Goal: Register for event/course

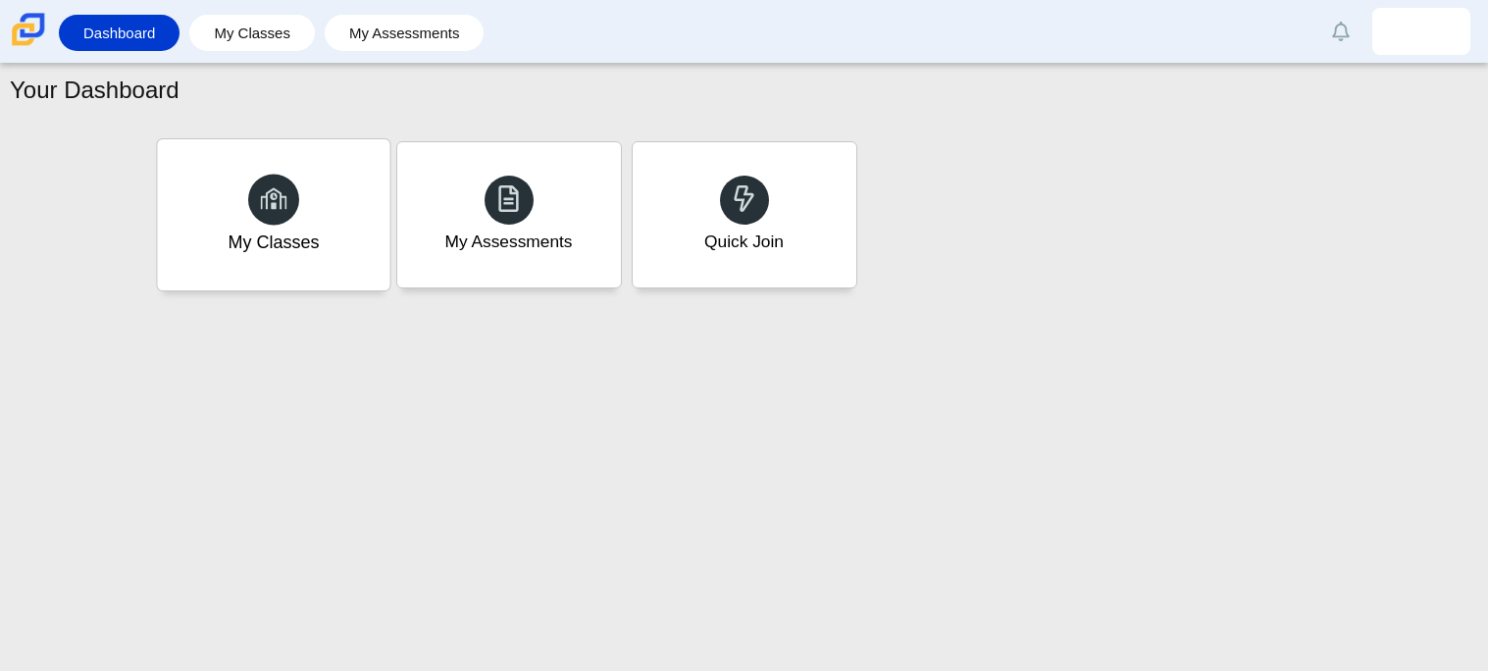
click at [333, 212] on div "My Classes" at bounding box center [273, 214] width 232 height 151
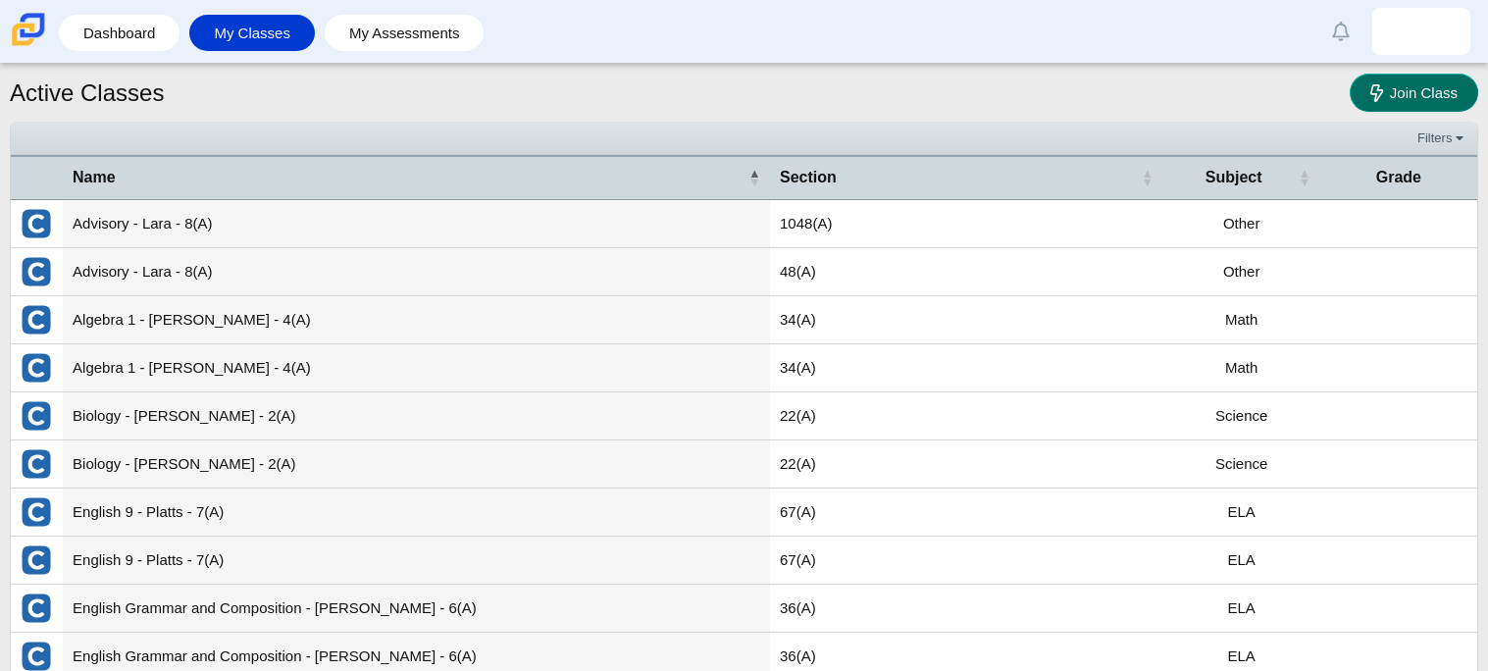
click at [1361, 84] on link "Join Class" at bounding box center [1414, 93] width 129 height 38
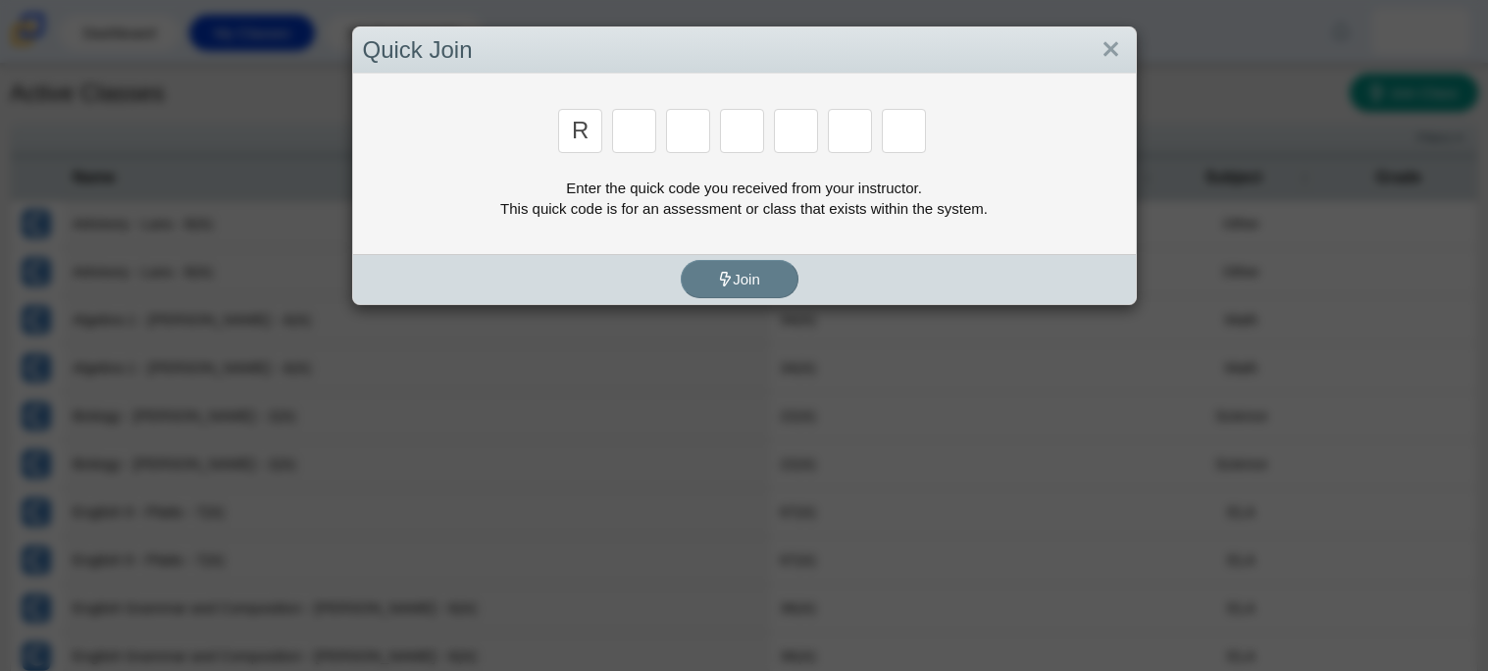
type input "r"
type input "8"
type input "e"
type input "x"
type input "2"
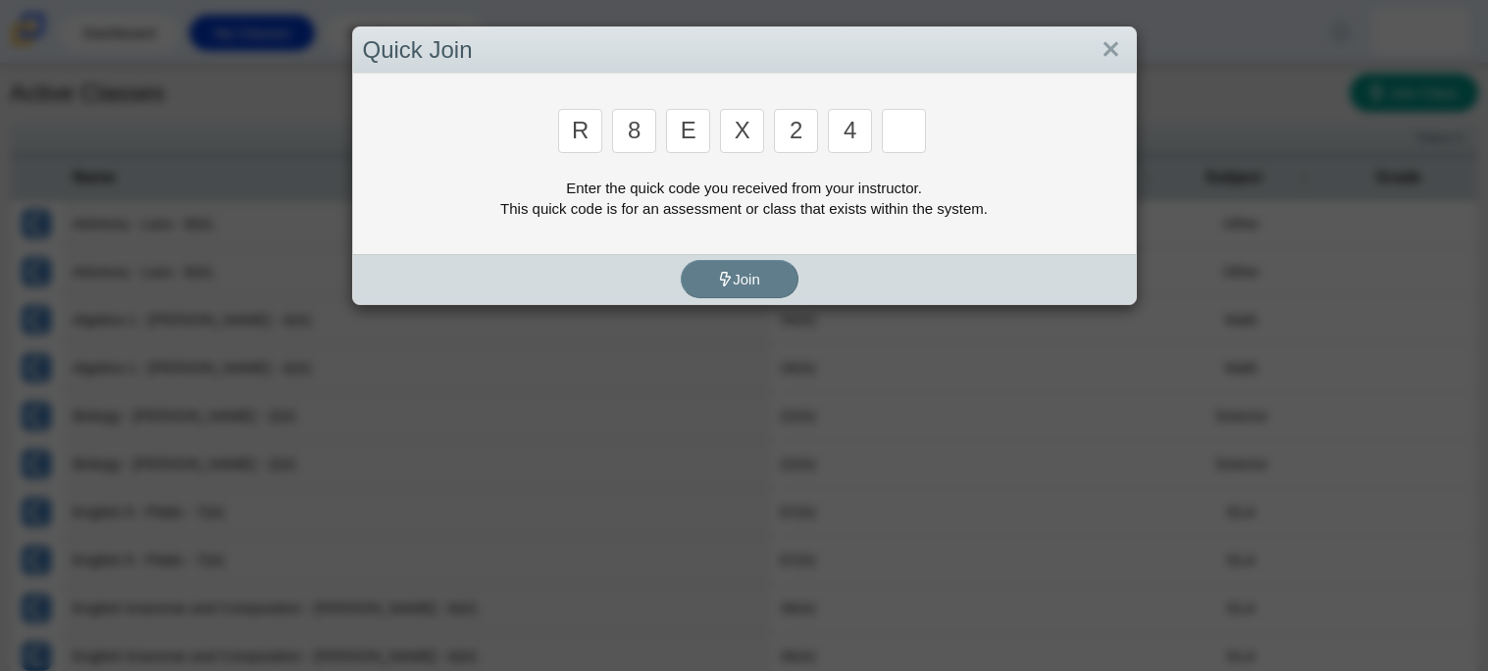
type input "4"
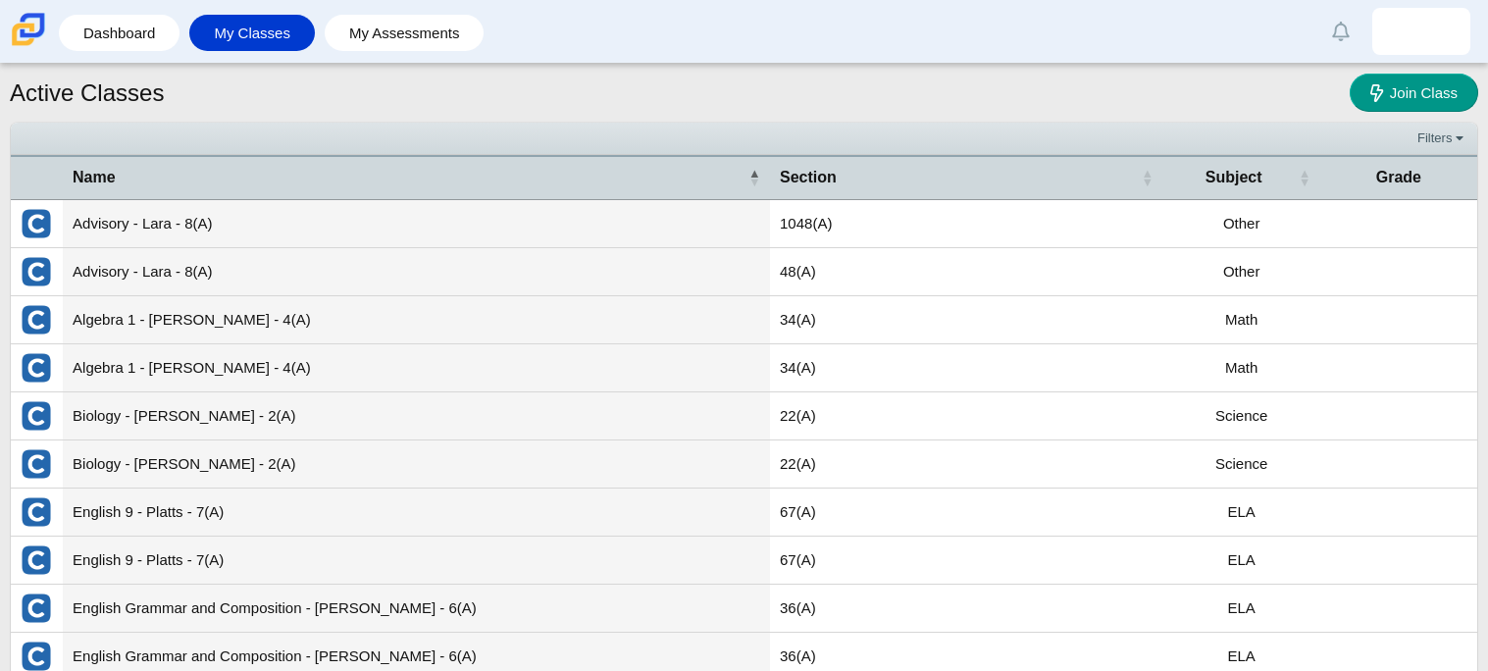
type input "e"
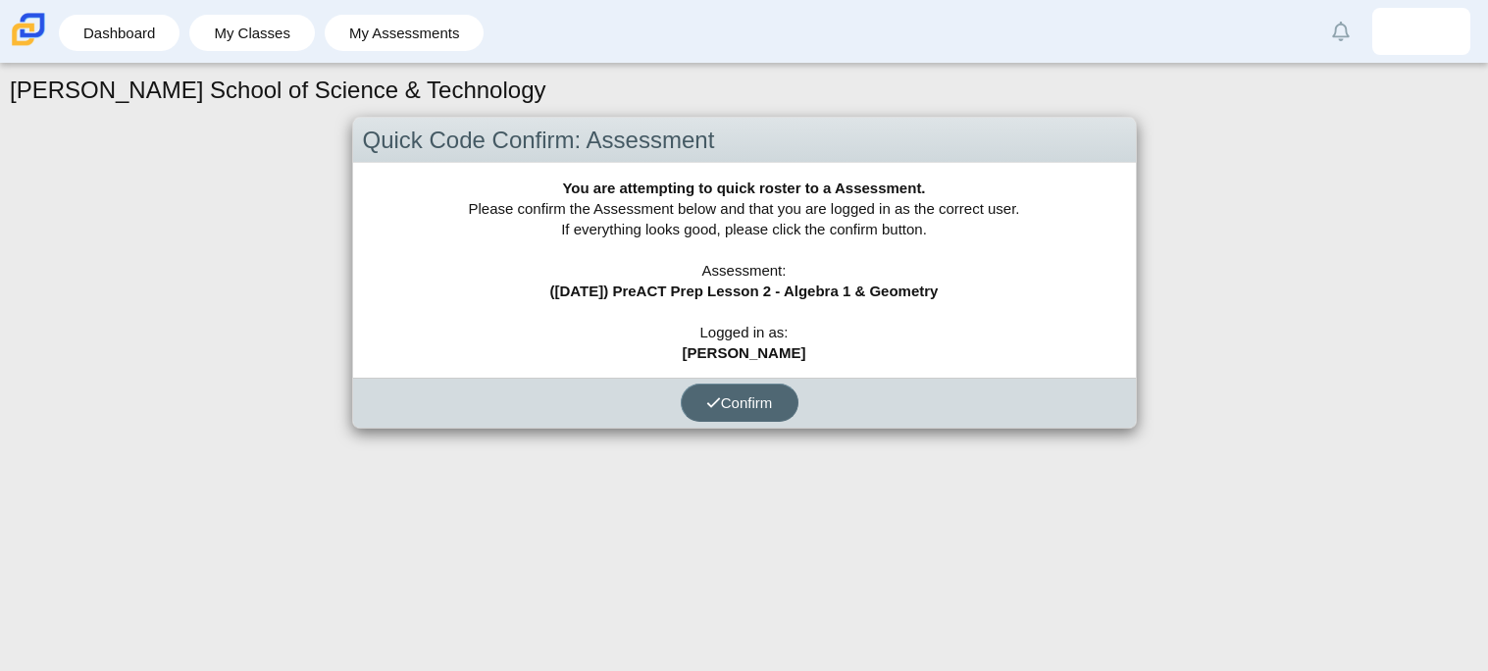
click at [747, 421] on button "Confirm" at bounding box center [740, 403] width 118 height 38
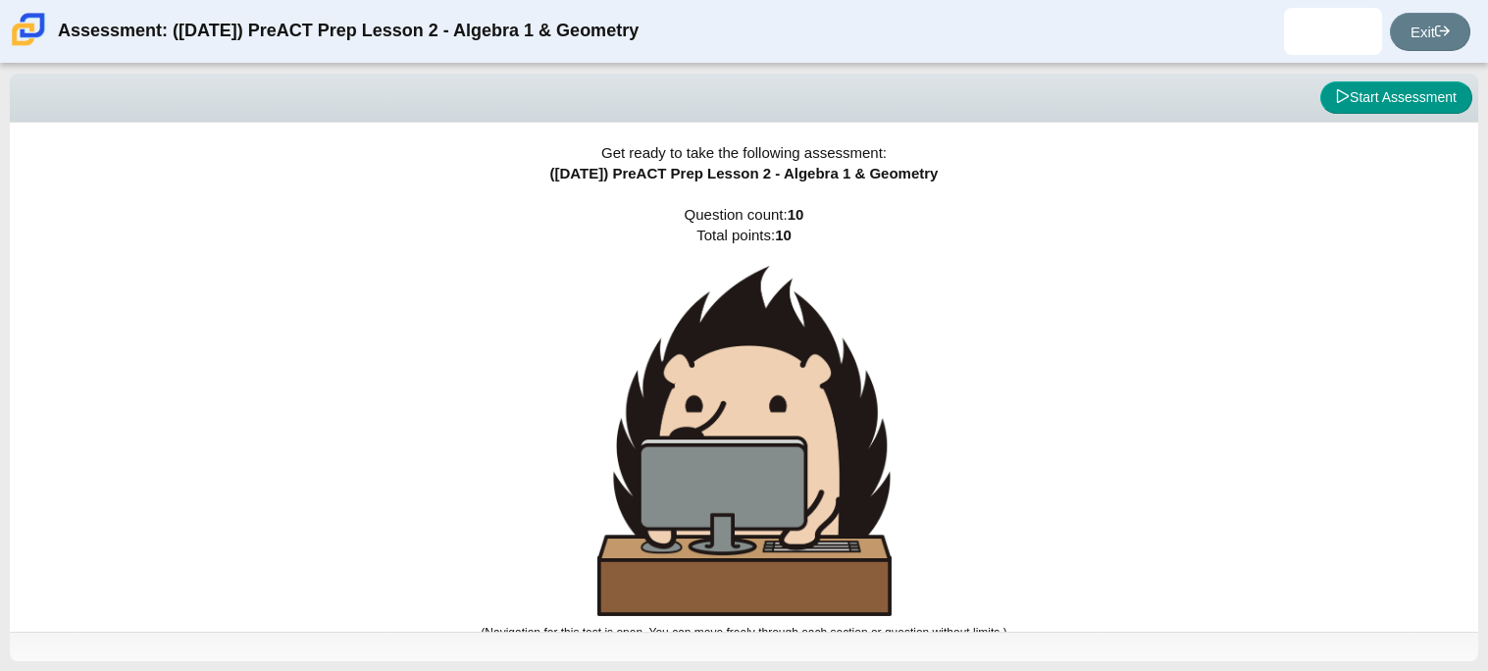
scroll to position [11, 0]
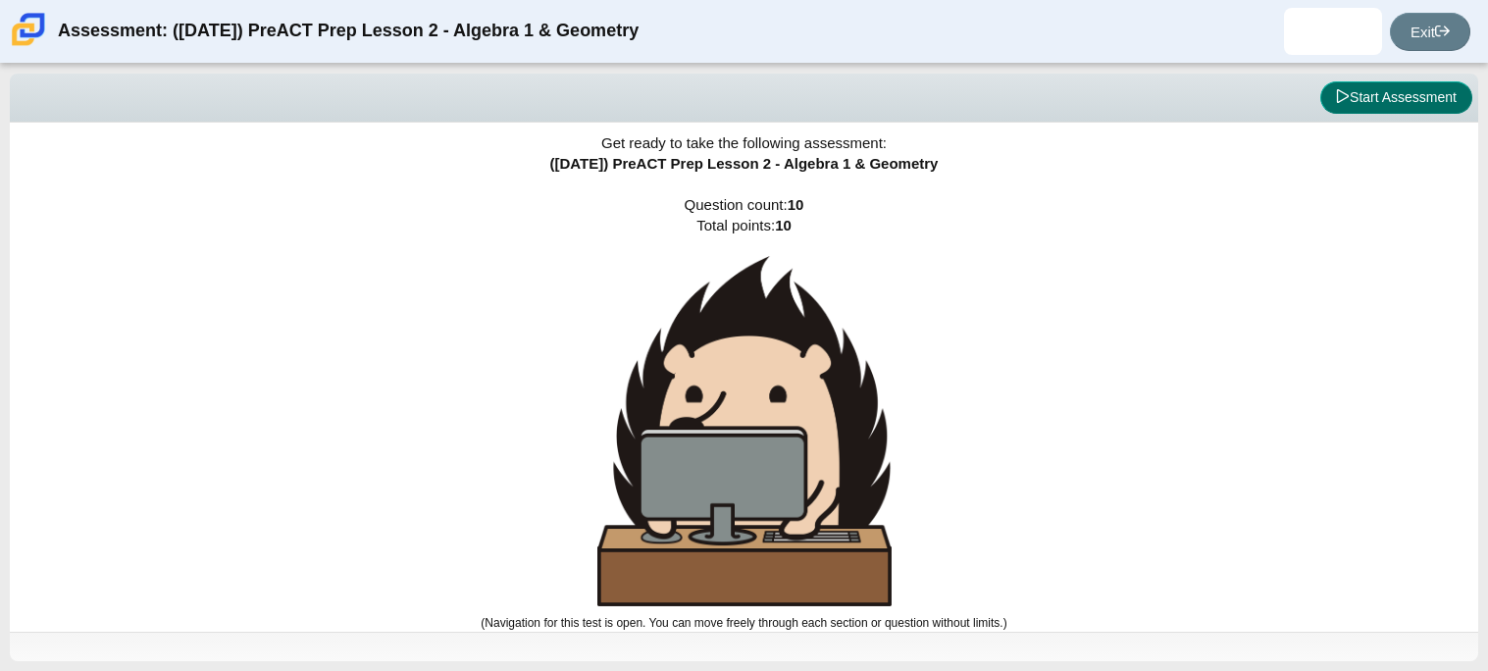
click at [1435, 92] on button "Start Assessment" at bounding box center [1396, 97] width 152 height 33
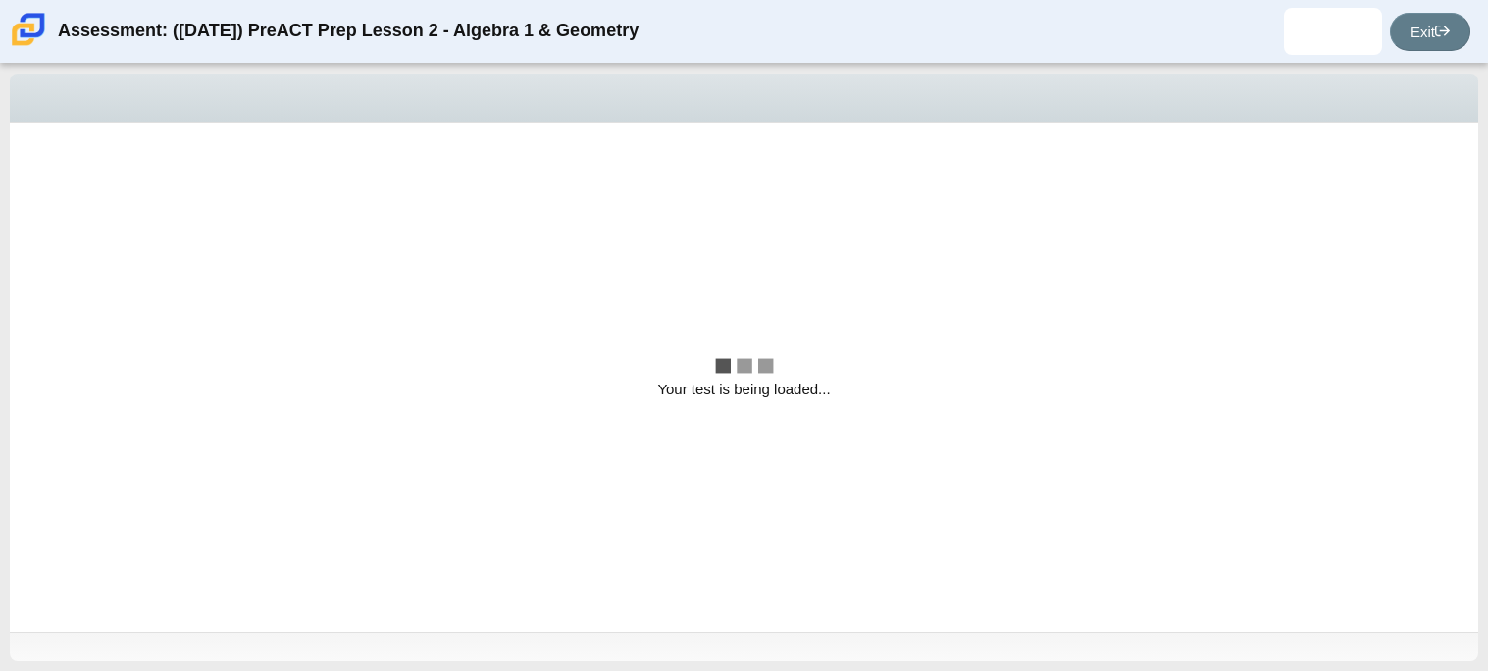
scroll to position [0, 0]
select select "bbf5d072-3e0b-44c4-9a12-6e7c9033f65b"
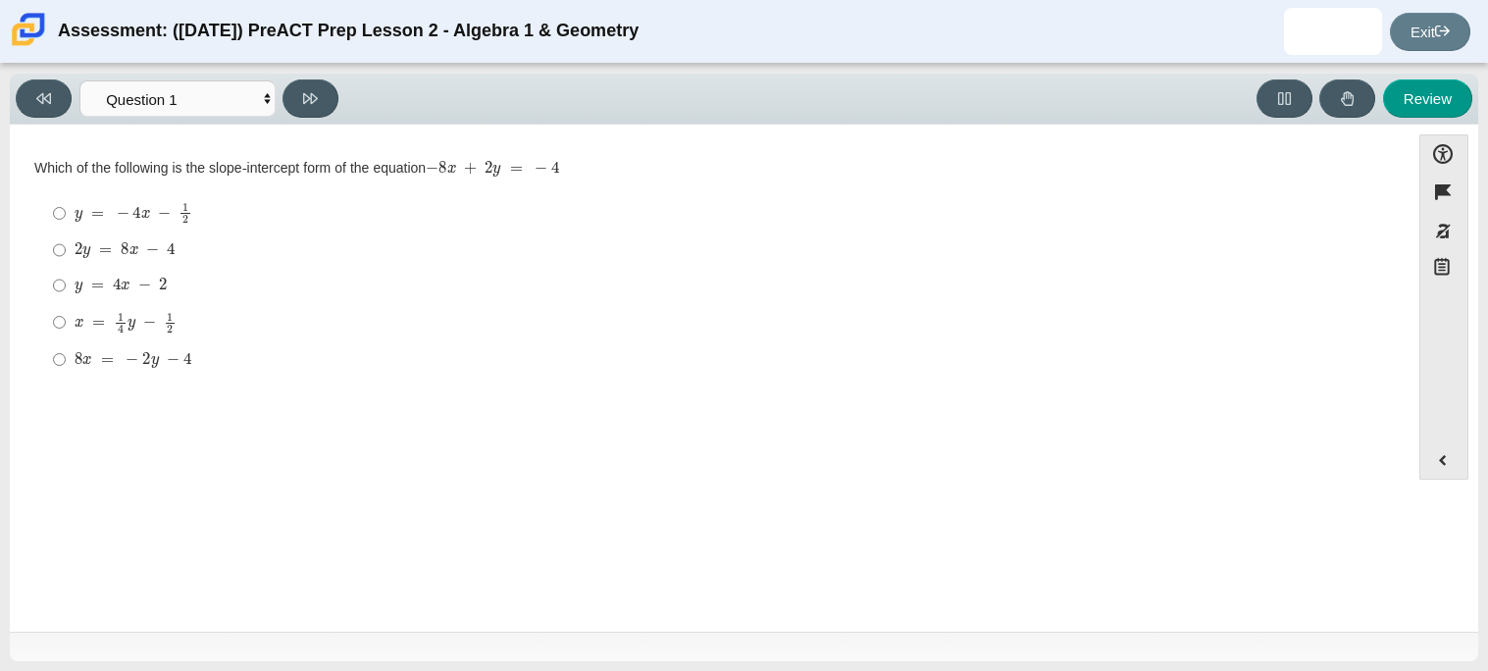
drag, startPoint x: 426, startPoint y: 165, endPoint x: 573, endPoint y: 178, distance: 147.7
click at [573, 178] on div "Which of the following is the slope-intercept form of the equation − 8 x + 2 y …" at bounding box center [709, 169] width 1351 height 20
click at [186, 361] on mjx-c "Assessment items" at bounding box center [187, 358] width 8 height 11
click at [66, 361] on input "8 x = − 2 y − 4 8 x = − 2 y − 4" at bounding box center [59, 358] width 13 height 35
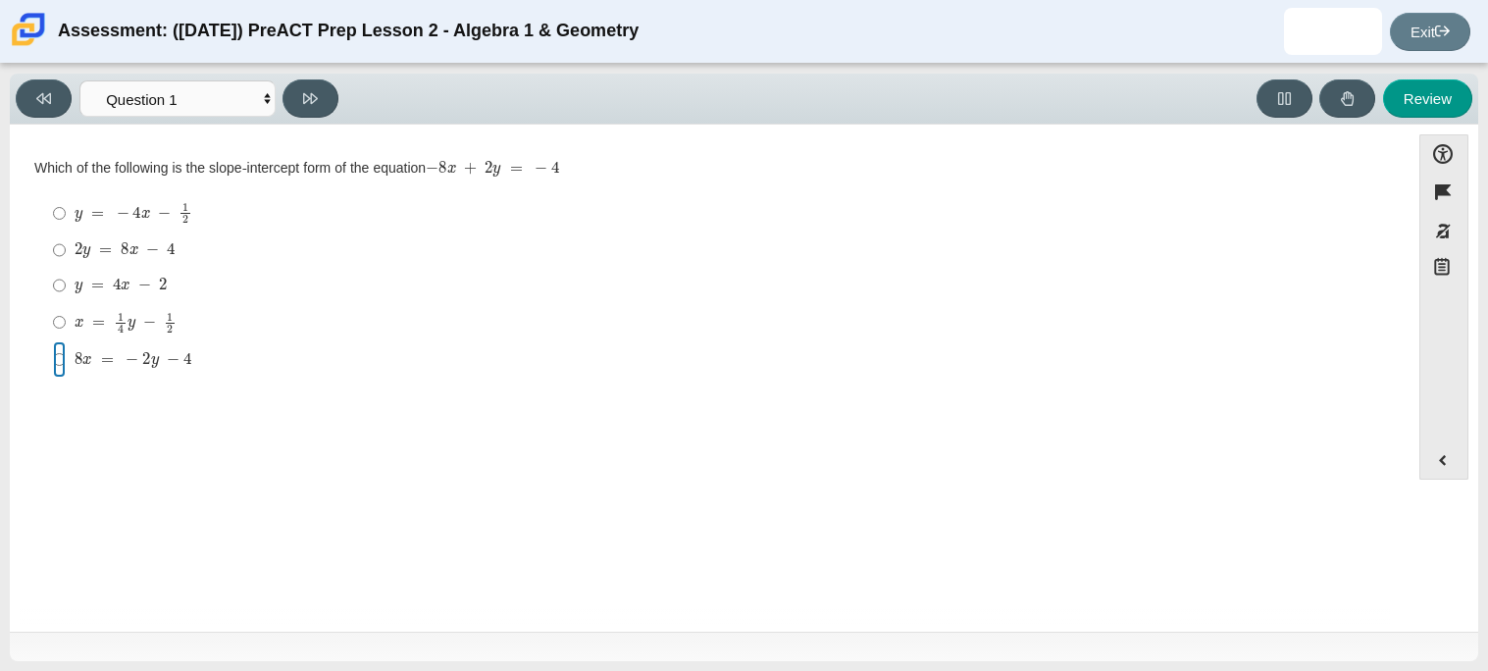
radio input "true"
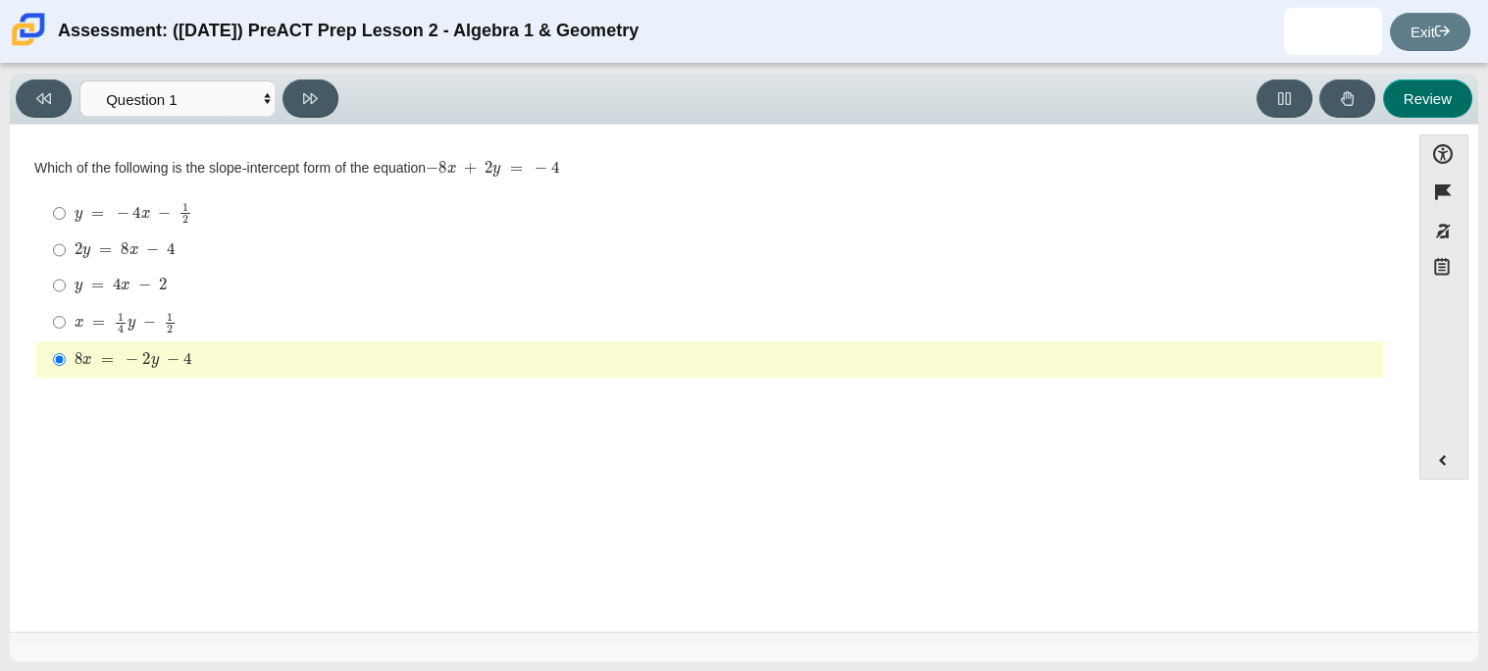
click at [1458, 94] on button "Review" at bounding box center [1427, 98] width 89 height 38
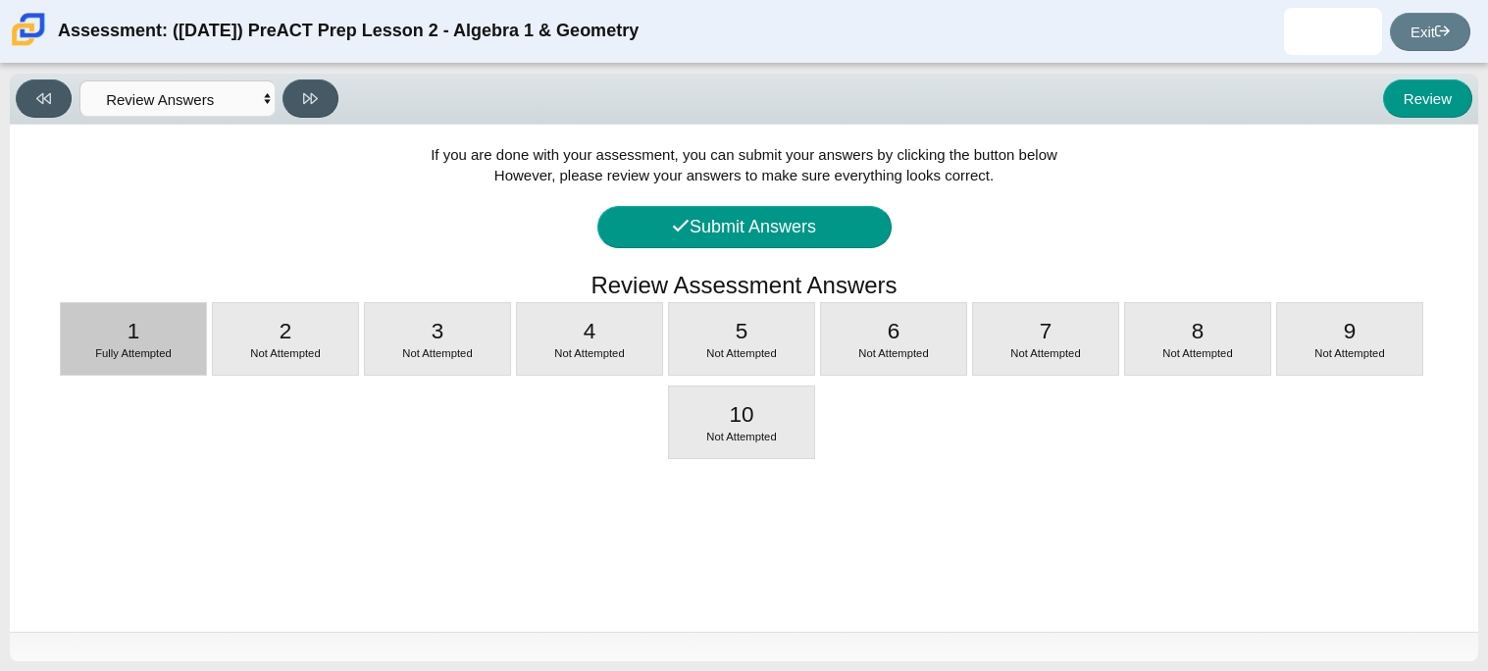
click at [114, 340] on div "1 Fully Attempted" at bounding box center [133, 339] width 145 height 72
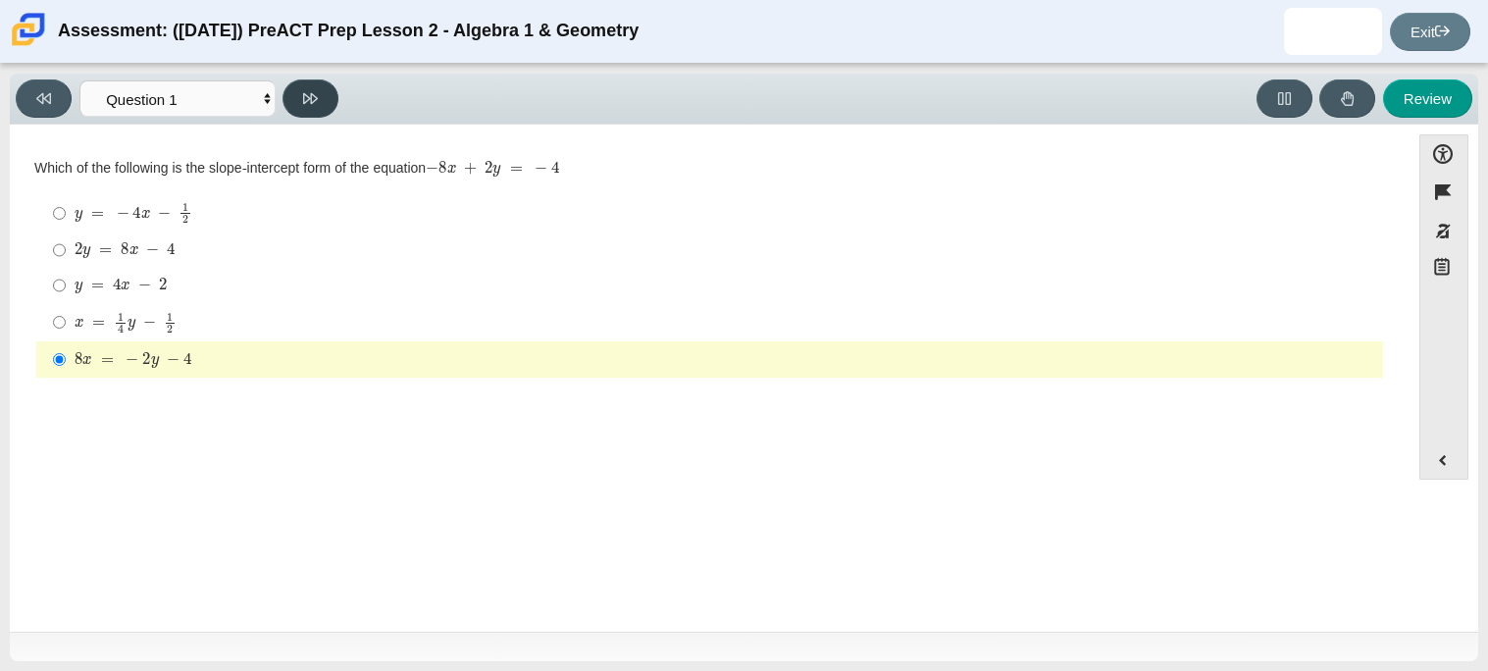
click at [305, 115] on button at bounding box center [311, 98] width 56 height 38
select select "ed62e223-81bd-4cbf-ab48-ab975844bd1f"
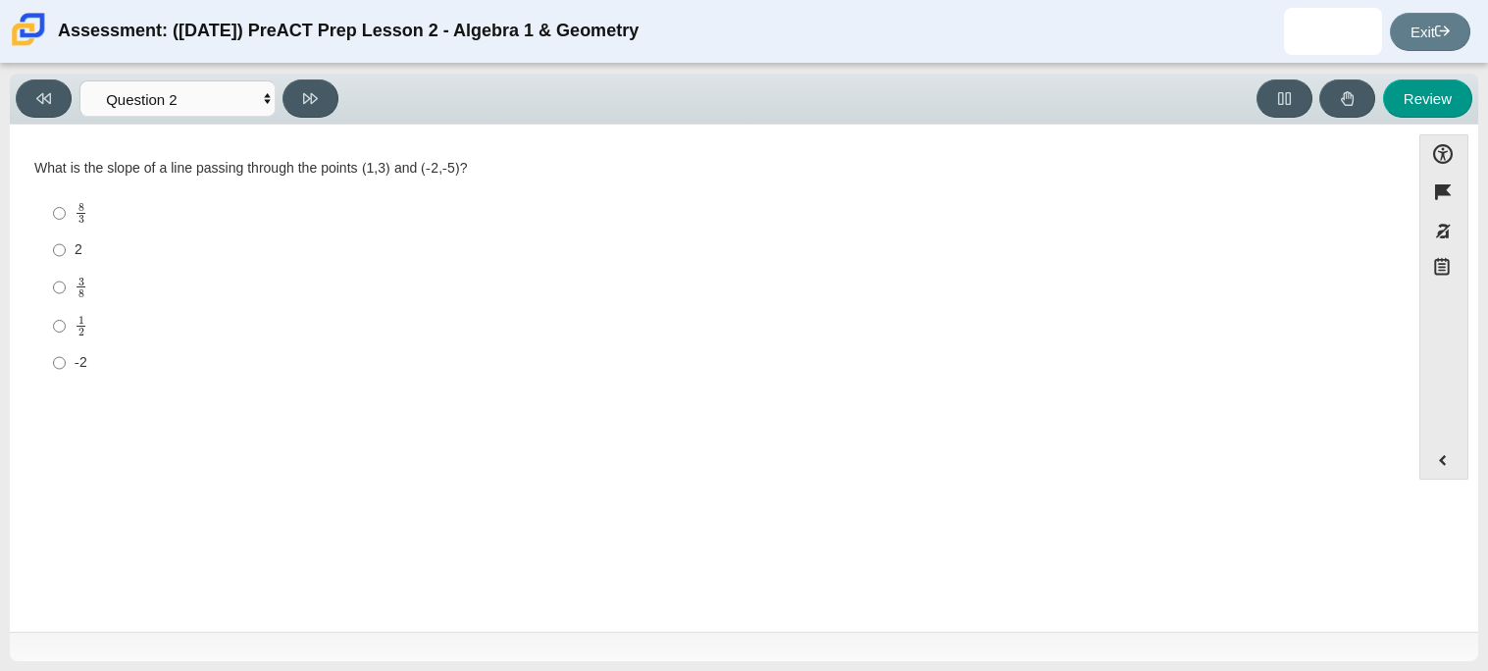
click at [50, 186] on div "What is the slope of a line passing through the points (1,3) and (-2,-5)? Respo…" at bounding box center [709, 271] width 1351 height 224
drag, startPoint x: 28, startPoint y: 151, endPoint x: 497, endPoint y: 183, distance: 470.0
click at [497, 183] on div "Question What is the slope of a line passing through the points (1,3) and (-2,-…" at bounding box center [710, 274] width 1380 height 270
click at [78, 193] on mjx-container "8 3" at bounding box center [81, 211] width 13 height 37
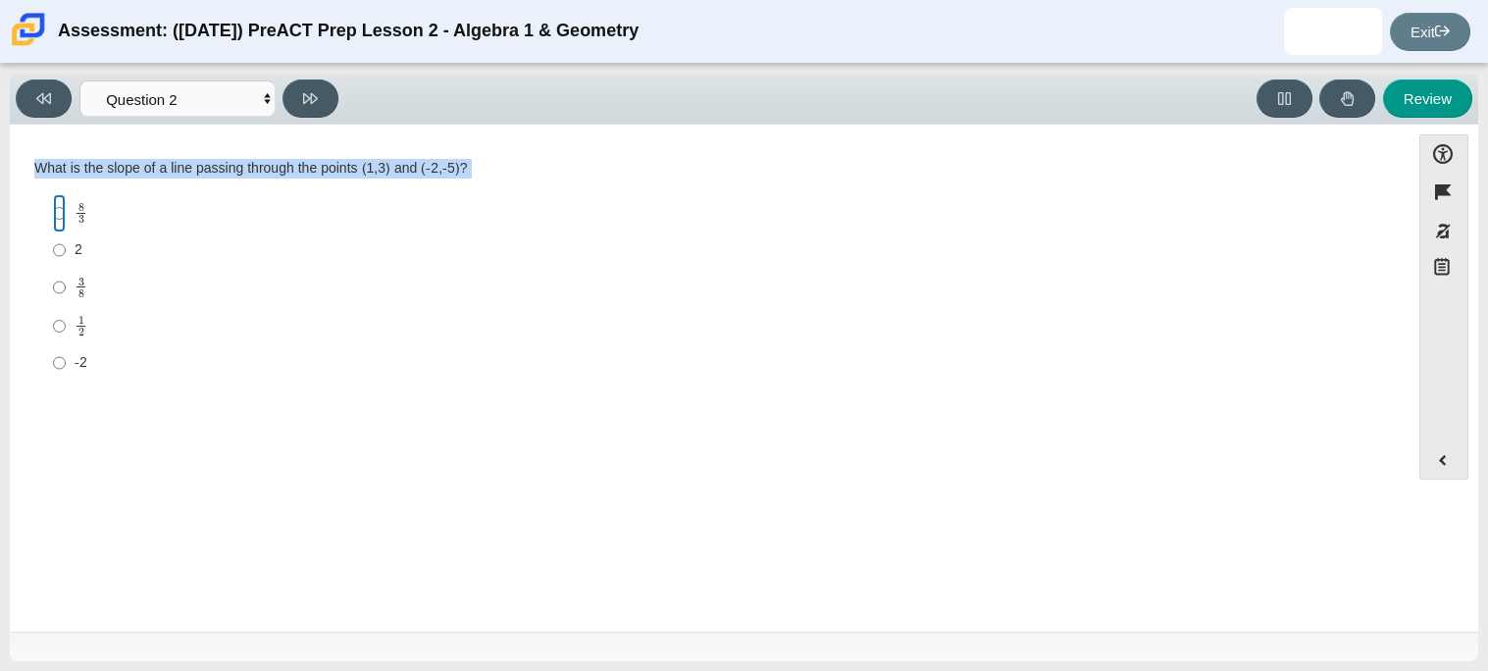
click at [66, 194] on input "8 3 8 thirds" at bounding box center [59, 213] width 13 height 38
radio input "true"
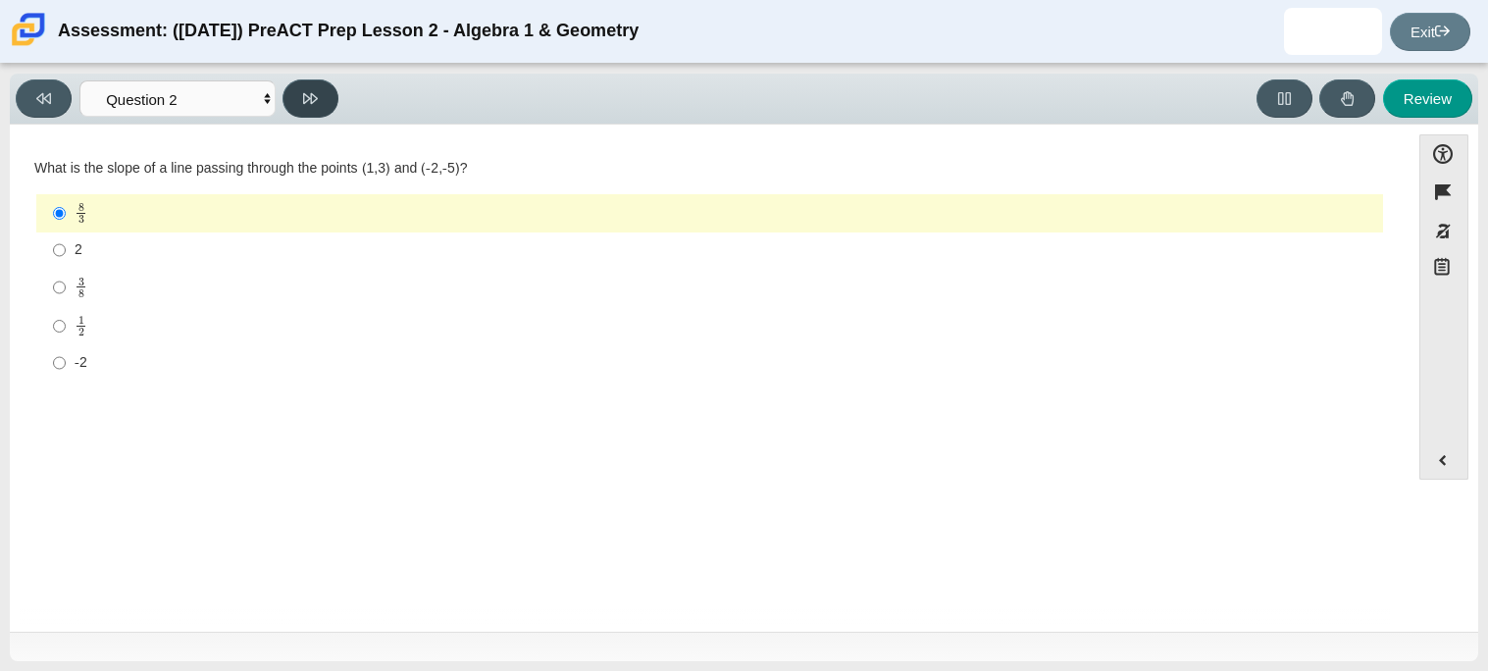
click at [329, 109] on button at bounding box center [311, 98] width 56 height 38
select select "97f4f5fa-a52e-4fed-af51-565bfcdf47cb"
